Goal: Information Seeking & Learning: Learn about a topic

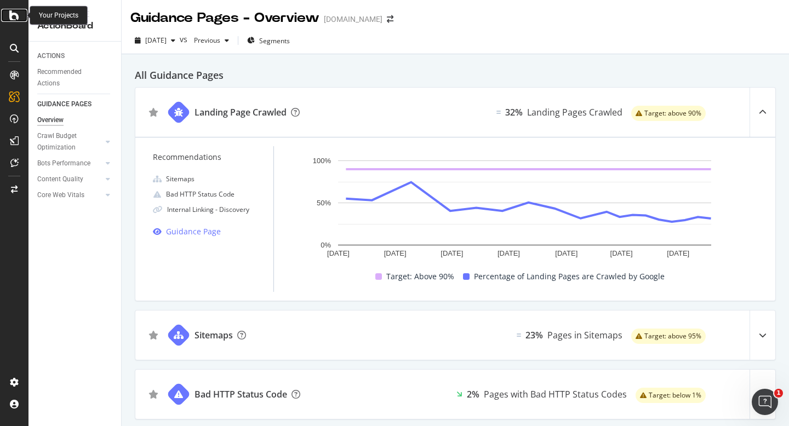
click at [20, 17] on div at bounding box center [14, 15] width 26 height 13
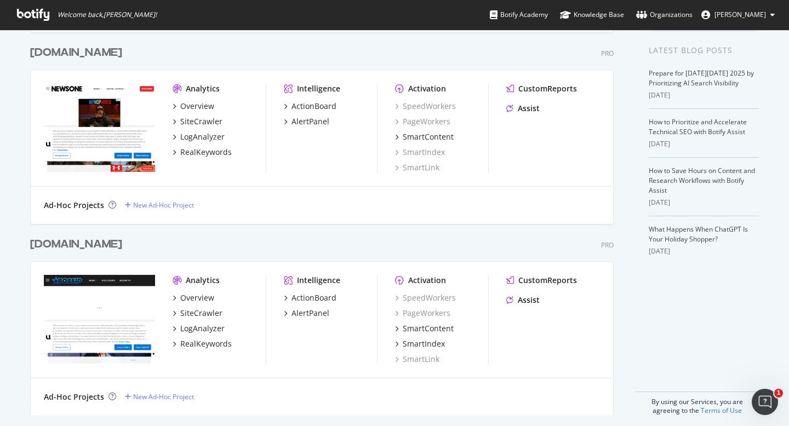
scroll to position [236, 0]
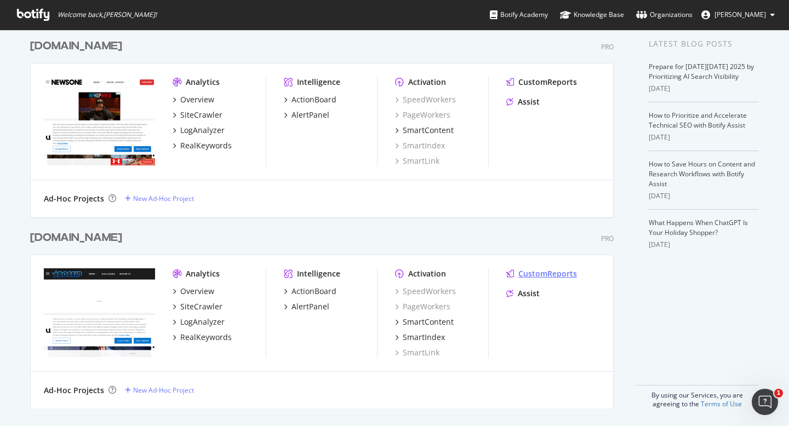
click at [535, 277] on div "CustomReports" at bounding box center [547, 274] width 59 height 11
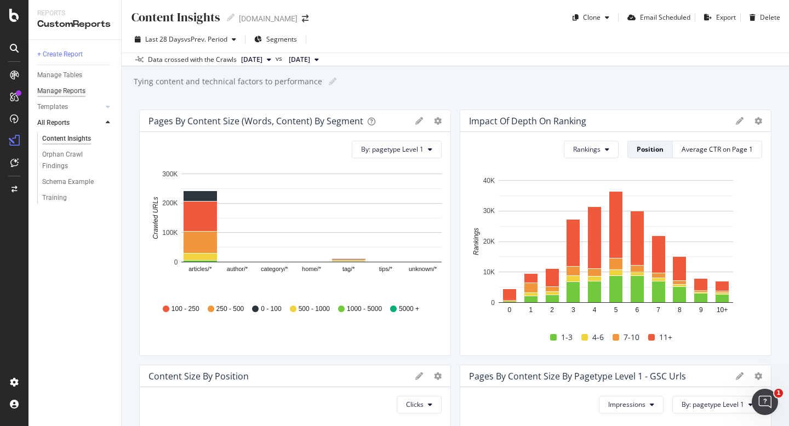
click at [66, 93] on div "Manage Reports" at bounding box center [61, 92] width 48 height 12
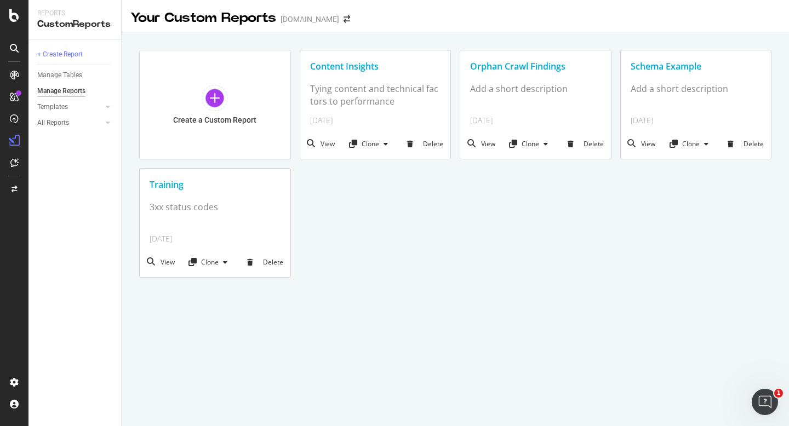
click at [366, 67] on div "Content Insights" at bounding box center [375, 66] width 131 height 13
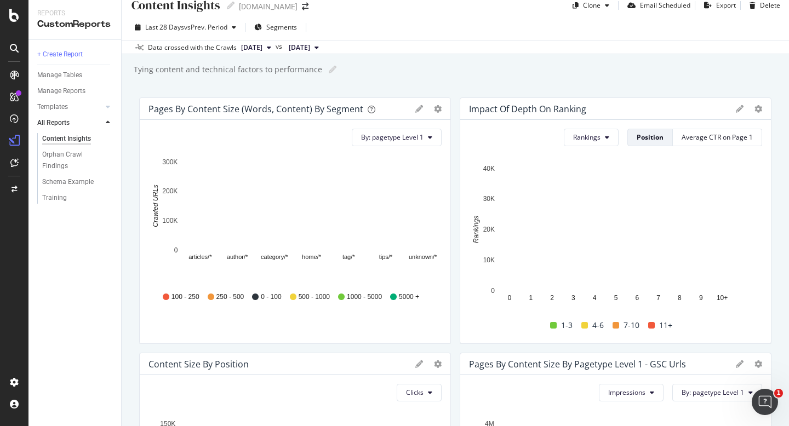
scroll to position [13, 0]
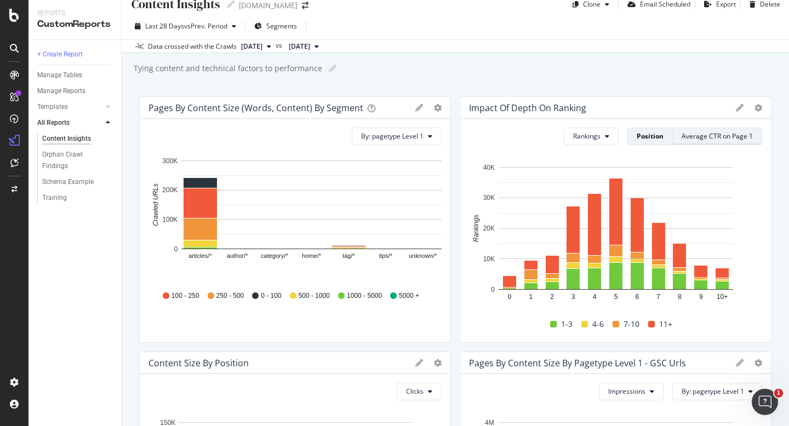
click at [705, 138] on div "Average CTR on Page 1" at bounding box center [717, 136] width 71 height 9
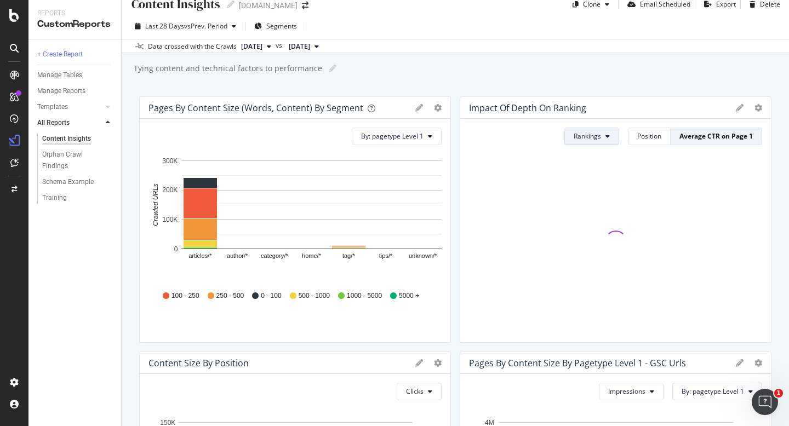
click at [606, 134] on icon at bounding box center [608, 136] width 4 height 7
click at [606, 135] on icon at bounding box center [608, 136] width 4 height 7
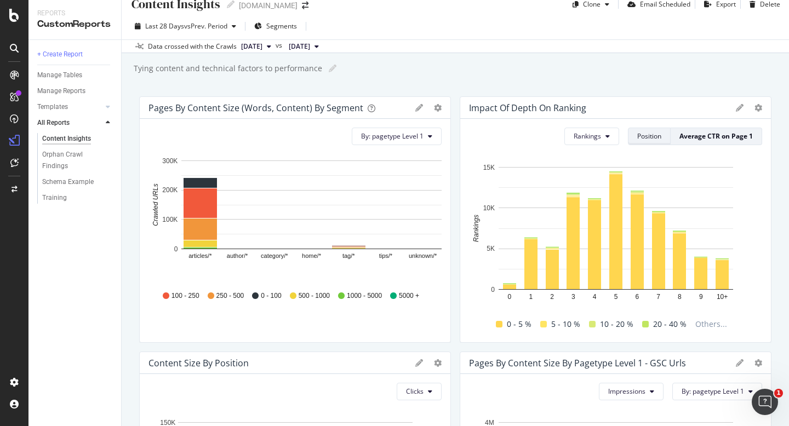
click at [654, 141] on div "Position" at bounding box center [649, 136] width 24 height 15
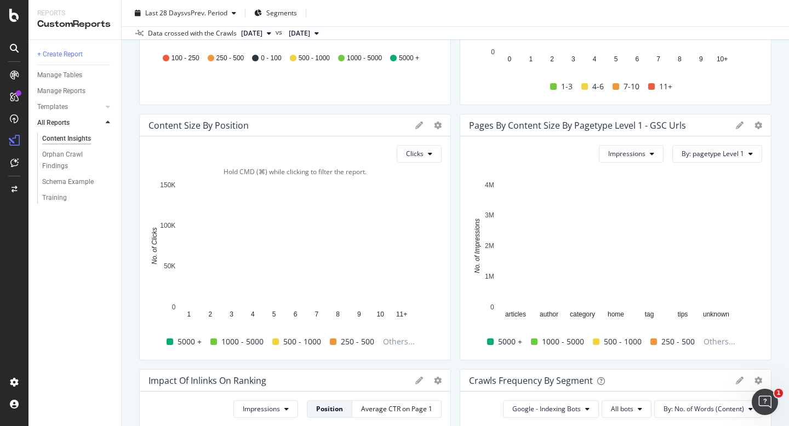
scroll to position [252, 0]
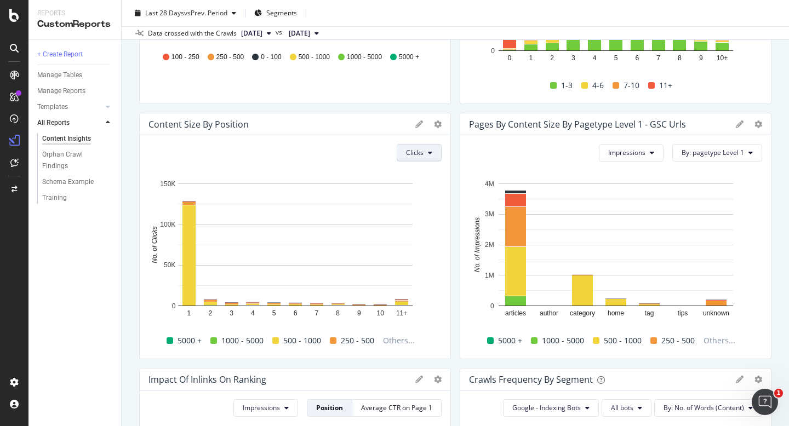
click at [425, 153] on button "Clicks" at bounding box center [419, 153] width 45 height 18
click at [419, 170] on span "Rankings" at bounding box center [427, 175] width 41 height 10
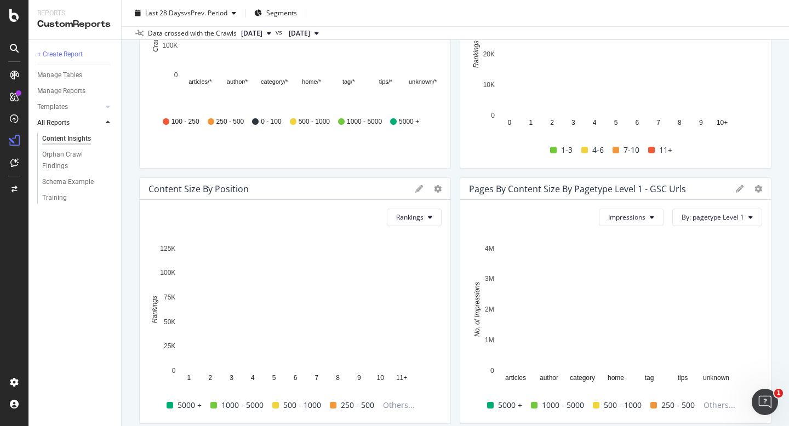
scroll to position [169, 0]
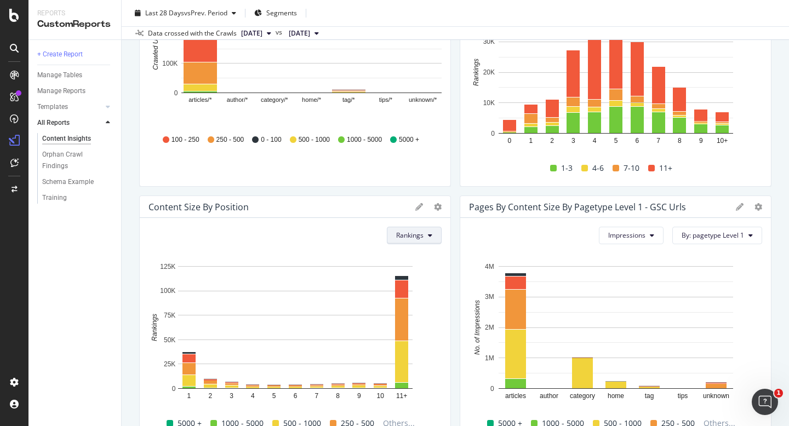
click at [405, 238] on span "Rankings" at bounding box center [409, 235] width 27 height 9
click at [404, 281] on span "Clicks" at bounding box center [416, 278] width 41 height 10
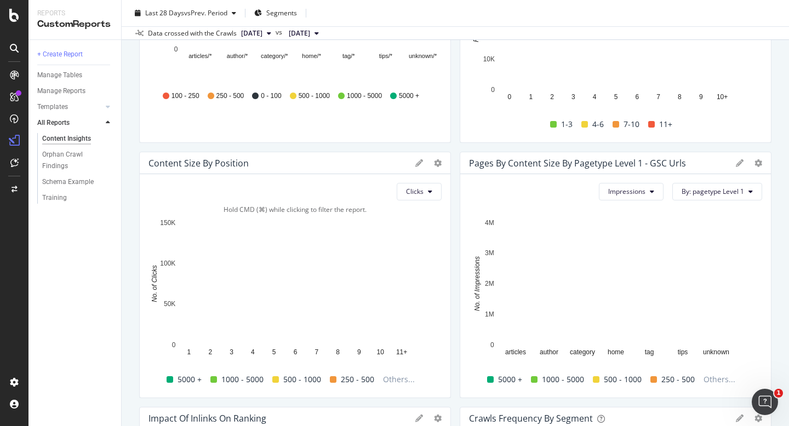
scroll to position [225, 0]
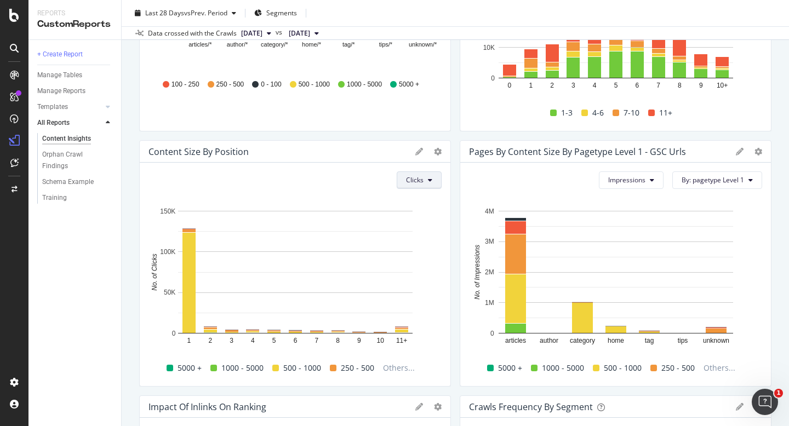
click at [426, 183] on button "Clicks" at bounding box center [419, 181] width 45 height 18
click at [149, 182] on div "Clicks" at bounding box center [295, 181] width 293 height 18
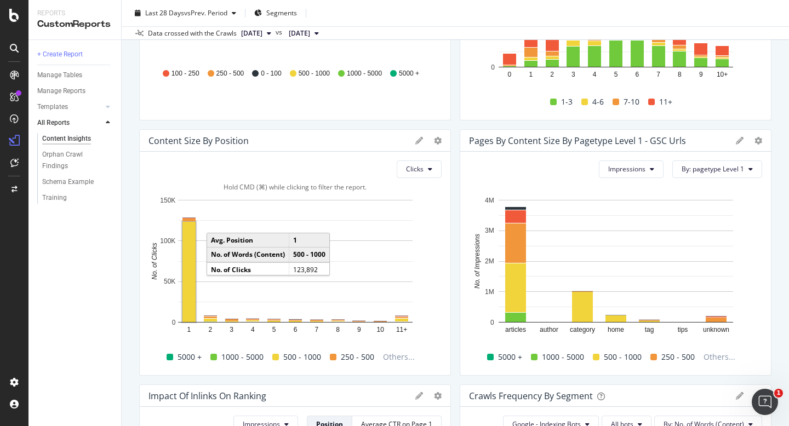
scroll to position [238, 0]
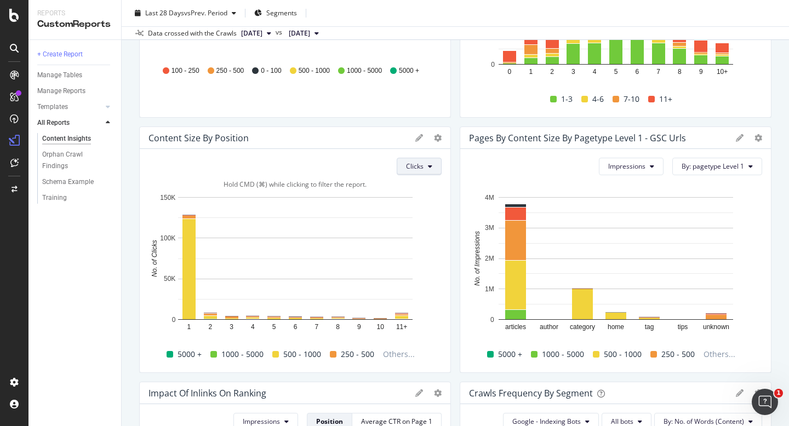
click at [423, 168] on span "Clicks" at bounding box center [415, 166] width 18 height 9
click at [418, 227] on span "Impressions" at bounding box center [427, 229] width 41 height 10
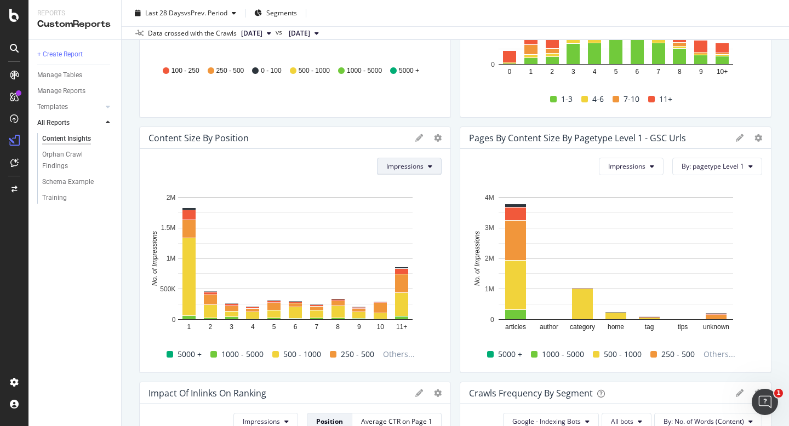
click at [403, 169] on span "Impressions" at bounding box center [404, 166] width 37 height 9
click at [400, 189] on span "Rankings" at bounding box center [407, 189] width 41 height 10
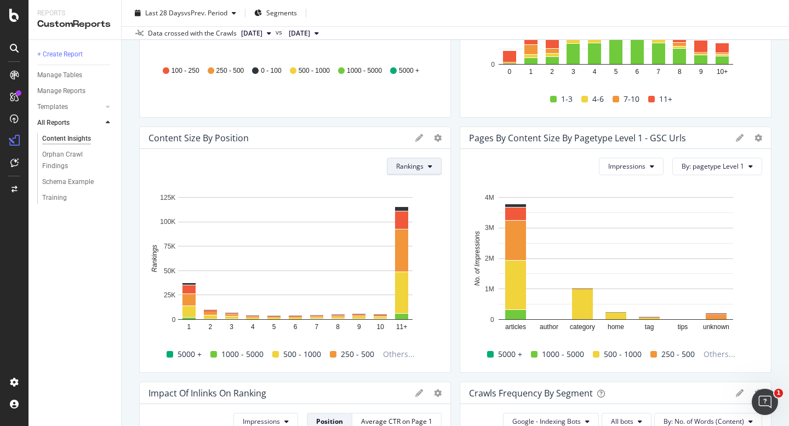
click at [413, 169] on span "Rankings" at bounding box center [409, 166] width 27 height 9
click at [408, 204] on span "Clicks" at bounding box center [416, 209] width 41 height 10
